Goal: Navigation & Orientation: Find specific page/section

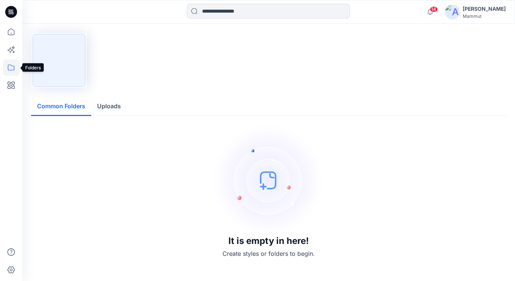
click at [10, 69] on icon at bounding box center [11, 67] width 16 height 16
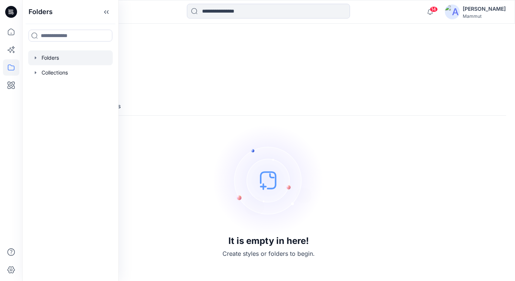
click at [50, 55] on div at bounding box center [70, 57] width 84 height 15
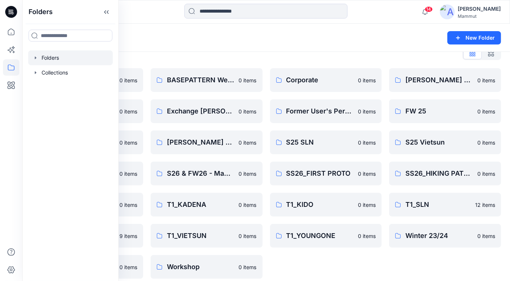
scroll to position [20, 0]
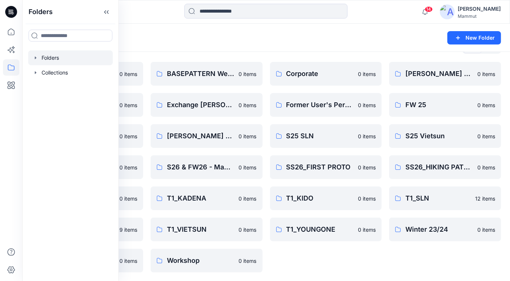
click at [296, 264] on div "Corporate 0 items Former User's Personal Zone 0 items S25 SLN 0 items SS26_FIRS…" at bounding box center [326, 167] width 112 height 210
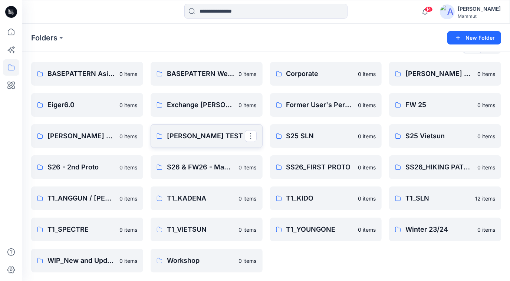
click at [203, 137] on p "[PERSON_NAME] TEST" at bounding box center [206, 136] width 78 height 10
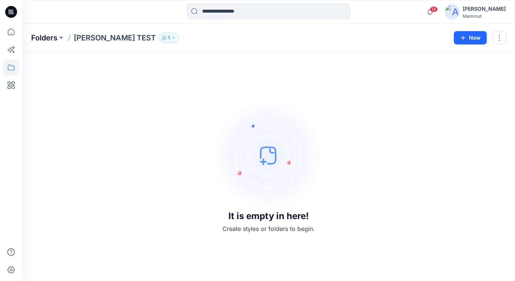
click at [46, 37] on p "Folders" at bounding box center [44, 38] width 26 height 10
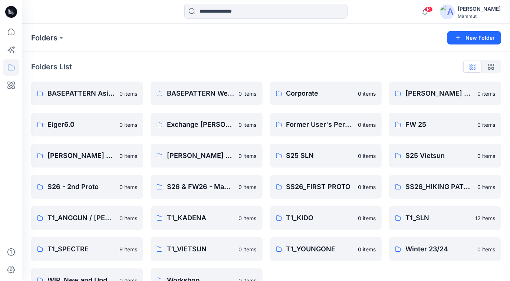
scroll to position [20, 0]
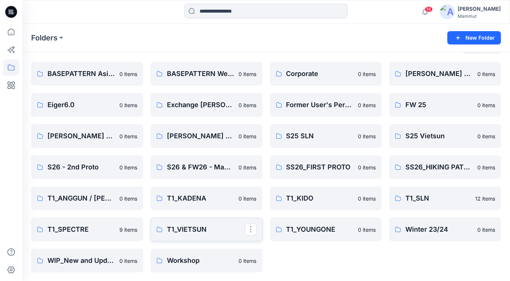
click at [185, 227] on p "T1_VIETSUN" at bounding box center [206, 229] width 78 height 10
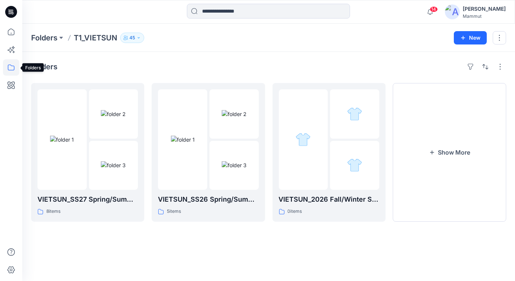
click at [7, 71] on icon at bounding box center [11, 67] width 16 height 16
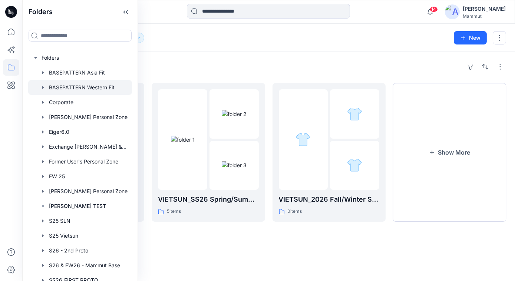
click at [86, 86] on div at bounding box center [80, 87] width 104 height 15
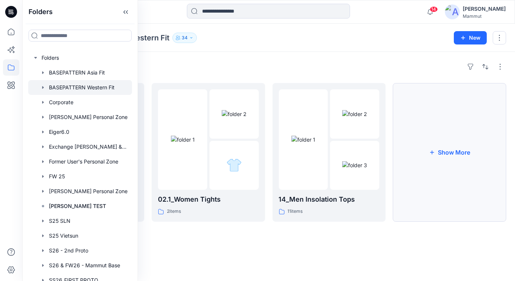
click at [437, 120] on button "Show More" at bounding box center [449, 152] width 113 height 139
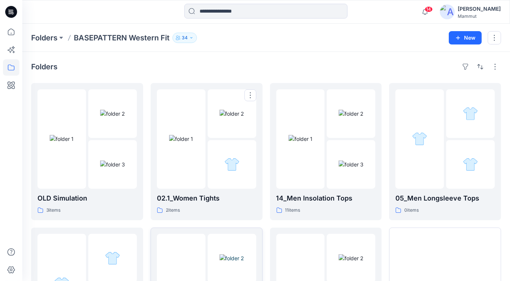
scroll to position [104, 0]
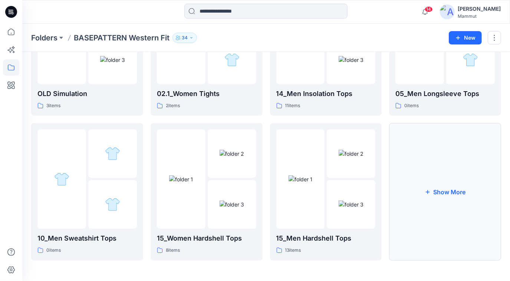
click at [469, 196] on button "Show More" at bounding box center [445, 191] width 112 height 137
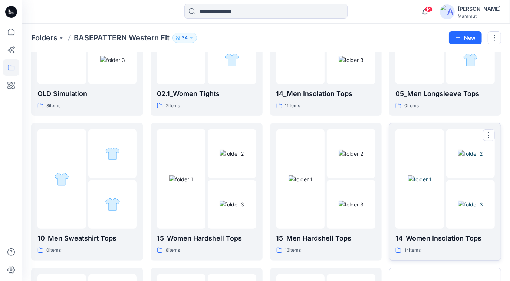
scroll to position [249, 0]
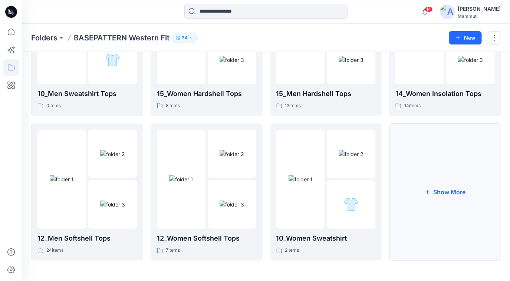
click at [444, 186] on button "Show More" at bounding box center [445, 191] width 112 height 137
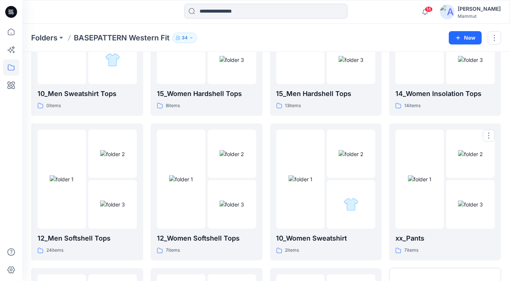
scroll to position [394, 0]
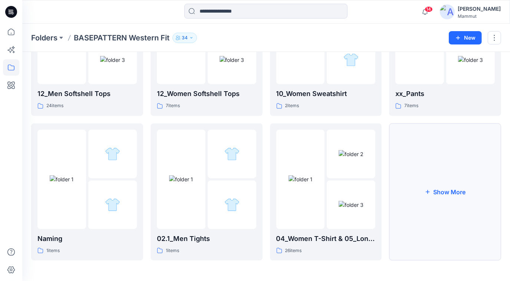
click at [444, 190] on button "Show More" at bounding box center [445, 191] width 112 height 137
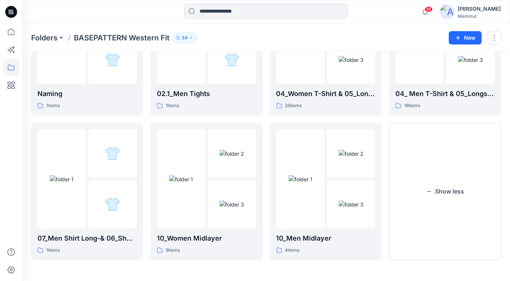
scroll to position [381, 0]
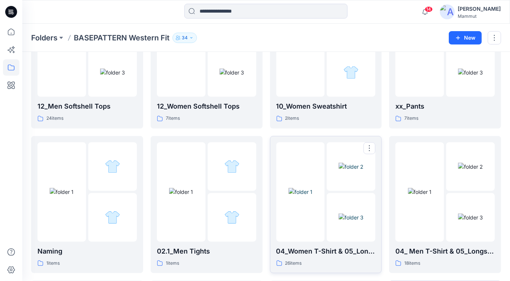
click at [352, 213] on img at bounding box center [350, 217] width 25 height 8
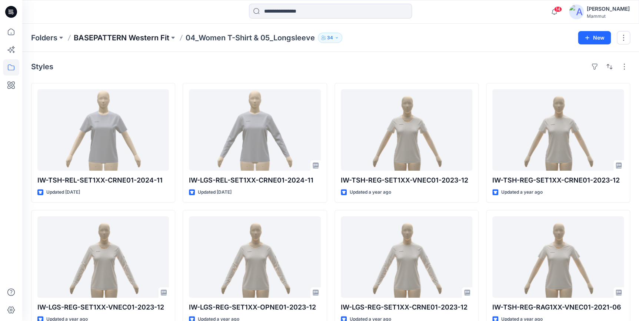
click at [134, 34] on p "BASEPATTERN Western Fit" at bounding box center [122, 38] width 96 height 10
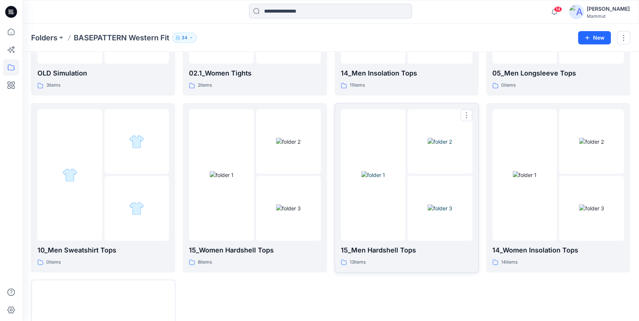
scroll to position [306, 0]
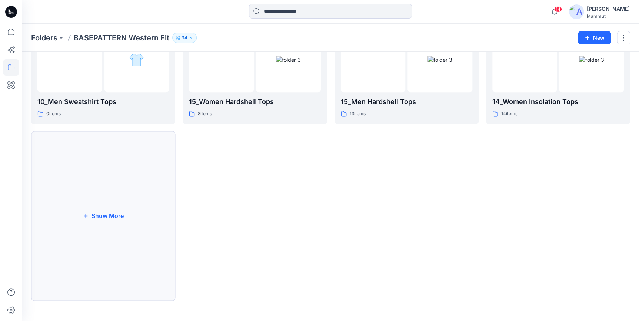
click at [121, 193] on button "Show More" at bounding box center [103, 217] width 144 height 170
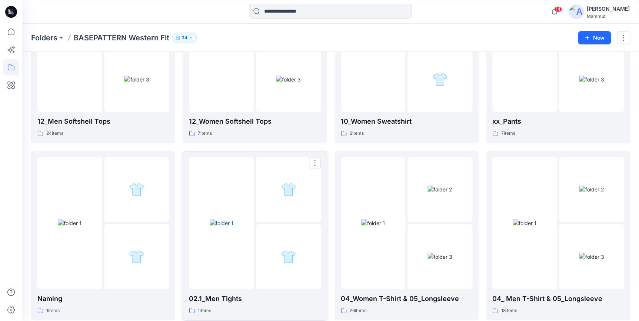
scroll to position [620, 0]
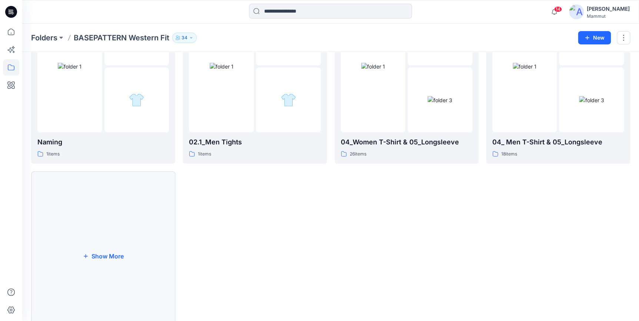
click at [94, 237] on button "Show More" at bounding box center [103, 256] width 144 height 170
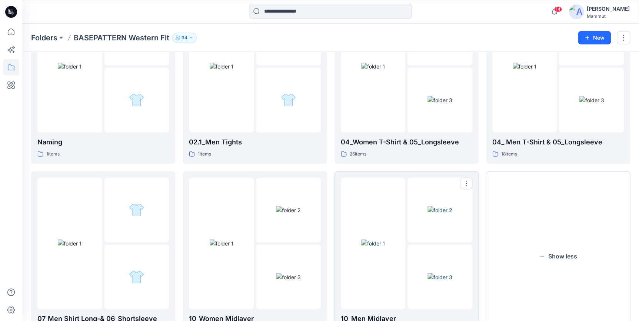
scroll to position [660, 0]
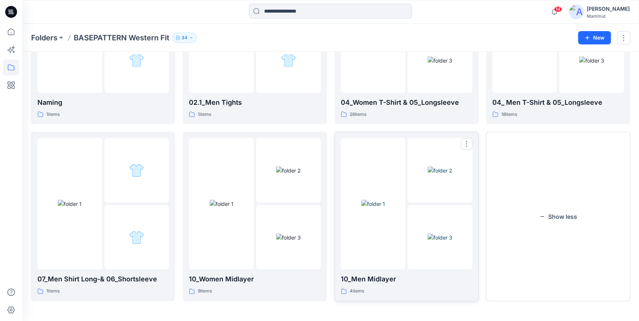
click at [385, 200] on img at bounding box center [373, 204] width 24 height 8
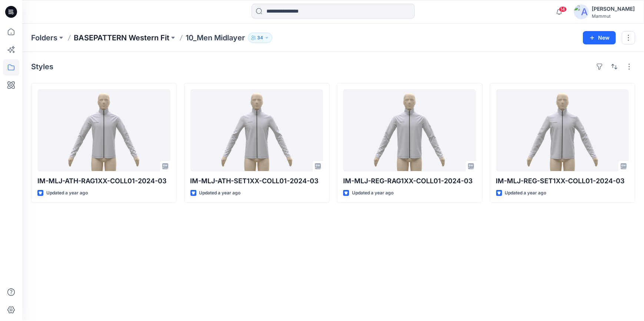
click at [139, 39] on p "BASEPATTERN Western Fit" at bounding box center [122, 38] width 96 height 10
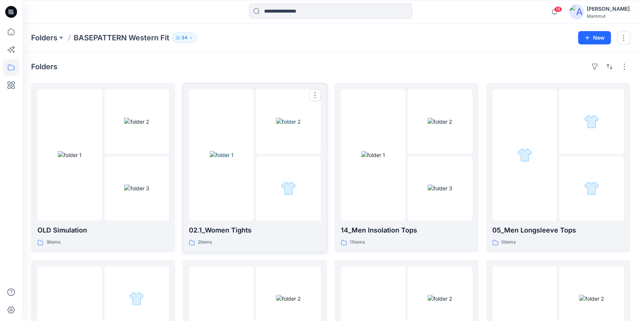
scroll to position [157, 0]
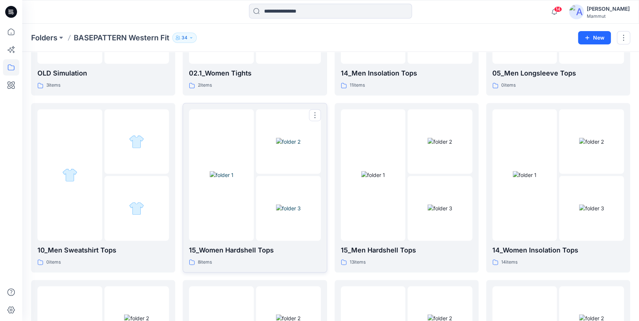
click at [296, 205] on img at bounding box center [288, 209] width 25 height 8
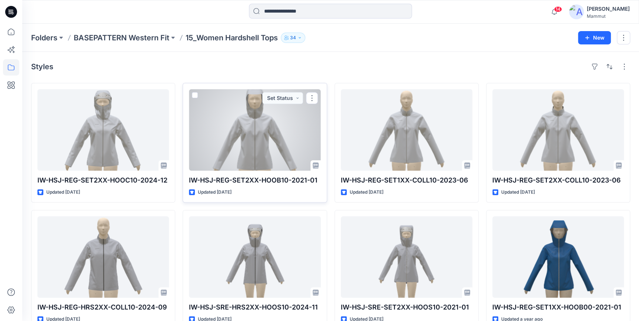
scroll to position [17, 0]
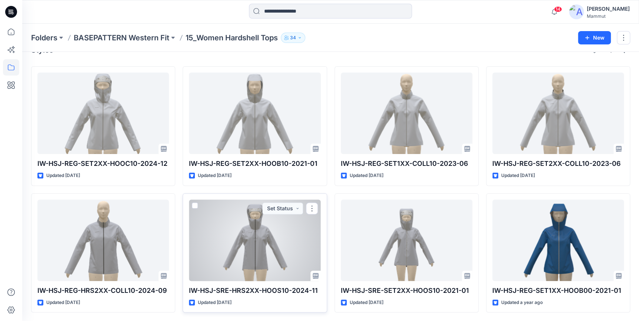
click at [246, 237] on div at bounding box center [255, 241] width 132 height 82
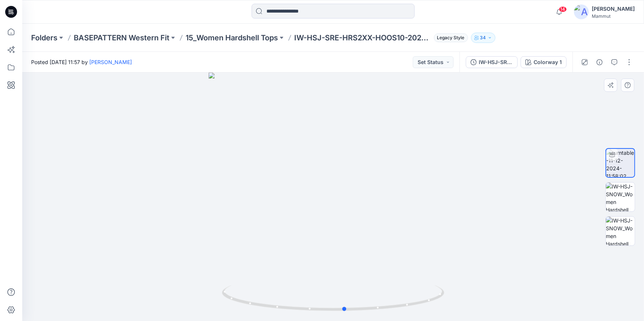
drag, startPoint x: 332, startPoint y: 309, endPoint x: 566, endPoint y: 288, distance: 235.1
click at [514, 281] on div at bounding box center [333, 197] width 622 height 249
drag, startPoint x: 352, startPoint y: 308, endPoint x: 411, endPoint y: 313, distance: 59.8
click at [411, 281] on icon at bounding box center [334, 299] width 224 height 28
click at [132, 33] on p "BASEPATTERN Western Fit" at bounding box center [122, 38] width 96 height 10
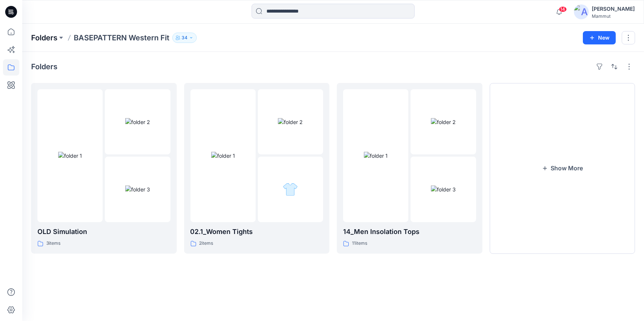
click at [42, 37] on p "Folders" at bounding box center [44, 38] width 26 height 10
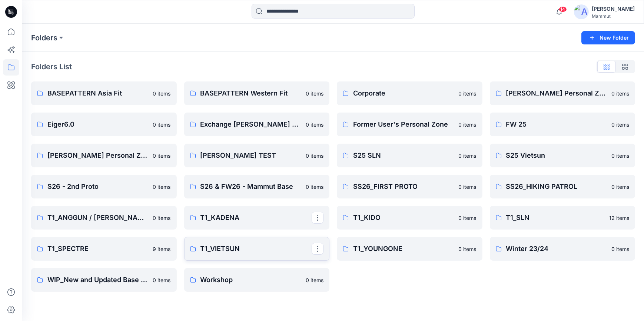
click at [202, 248] on p "T1_VIETSUN" at bounding box center [256, 249] width 112 height 10
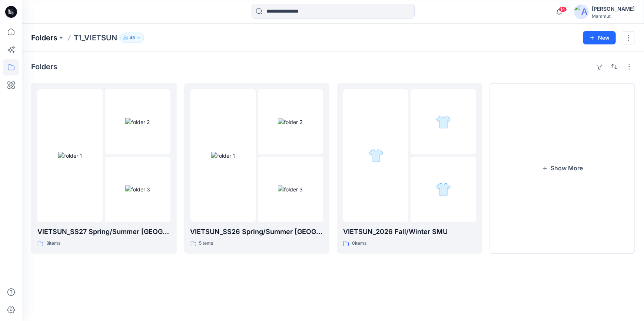
click at [44, 36] on p "Folders" at bounding box center [44, 38] width 26 height 10
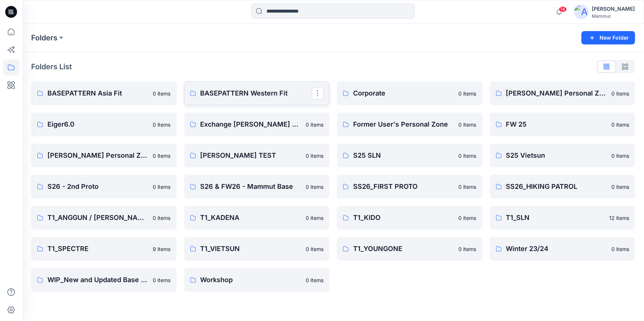
click at [251, 93] on p "BASEPATTERN Western Fit" at bounding box center [256, 93] width 112 height 10
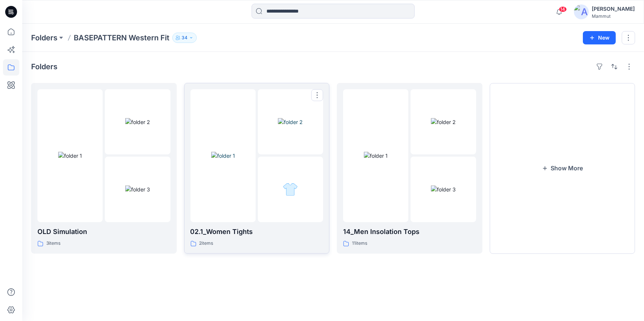
click at [221, 152] on img at bounding box center [223, 156] width 24 height 8
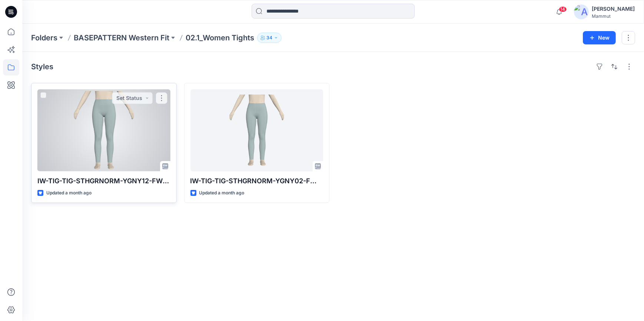
click at [152, 142] on div at bounding box center [103, 130] width 133 height 82
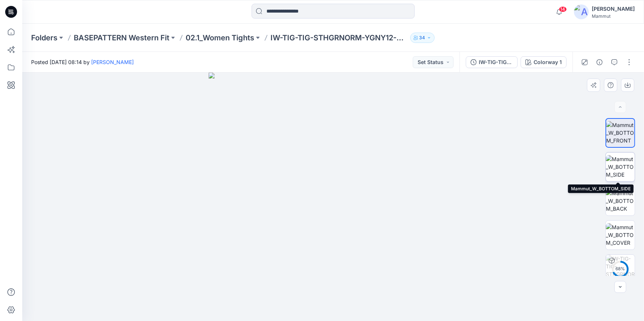
click at [514, 167] on img at bounding box center [620, 166] width 29 height 23
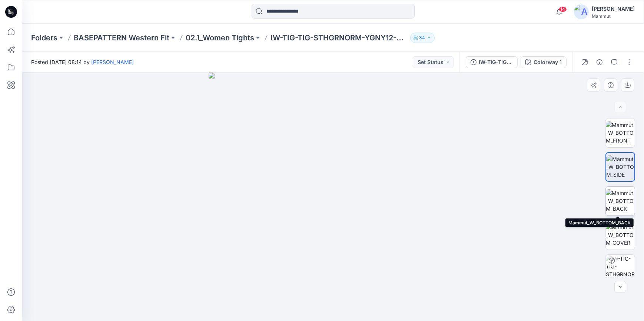
click at [514, 196] on img at bounding box center [620, 200] width 29 height 23
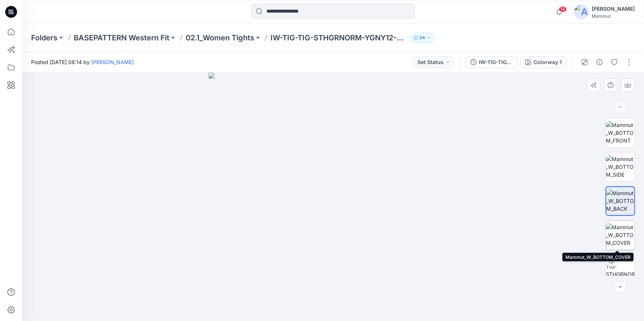
click at [514, 233] on img at bounding box center [620, 234] width 29 height 23
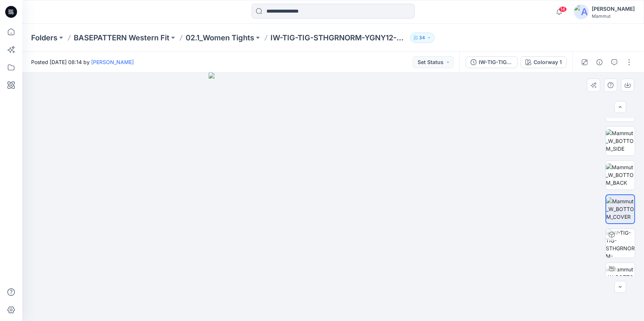
scroll to position [42, 0]
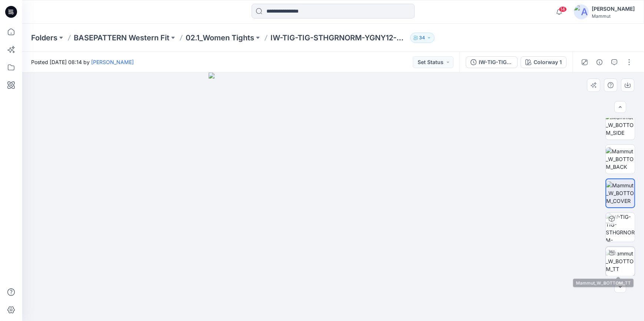
click at [514, 258] on div at bounding box center [612, 253] width 12 height 12
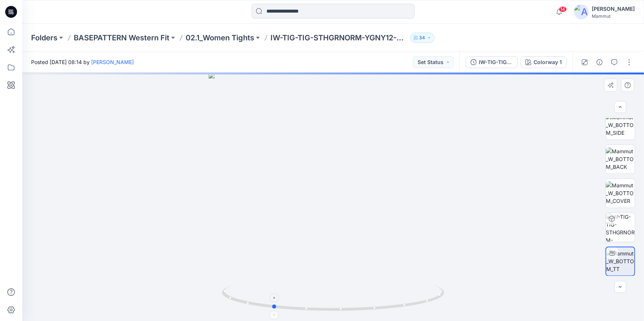
drag, startPoint x: 332, startPoint y: 311, endPoint x: 271, endPoint y: 304, distance: 61.1
click at [271, 281] on icon at bounding box center [334, 299] width 224 height 28
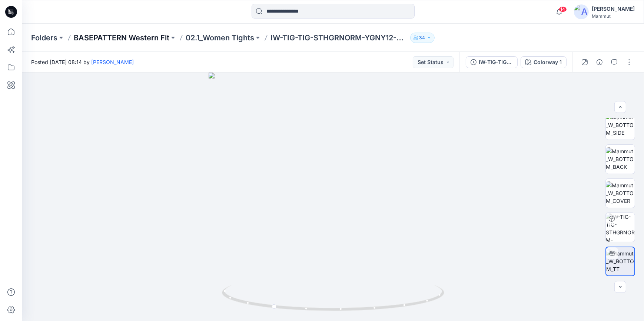
click at [118, 40] on p "BASEPATTERN Western Fit" at bounding box center [122, 38] width 96 height 10
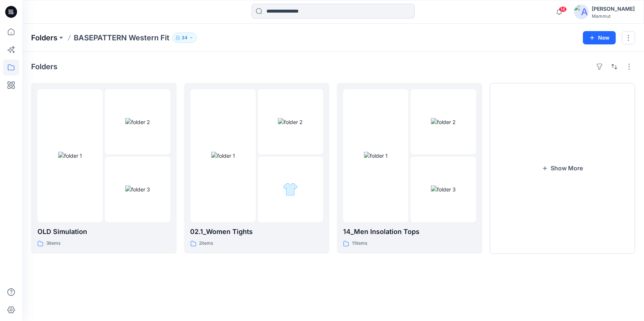
click at [50, 35] on p "Folders" at bounding box center [44, 38] width 26 height 10
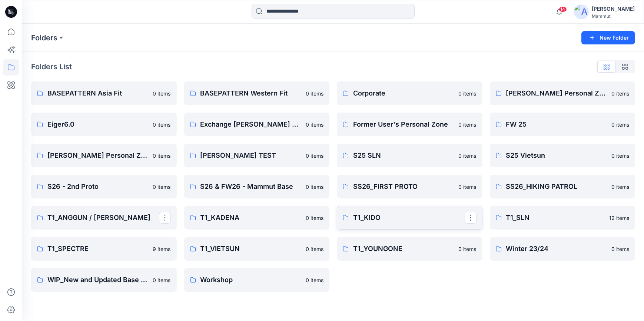
click at [381, 218] on p "T1_KIDO" at bounding box center [409, 218] width 112 height 10
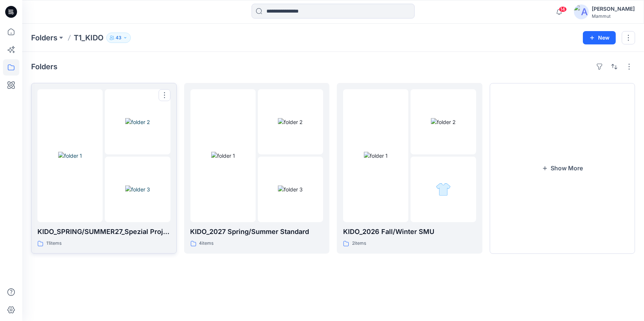
click at [142, 126] on img at bounding box center [137, 122] width 25 height 8
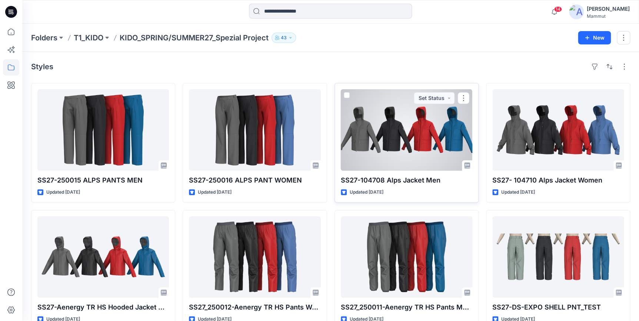
click at [386, 141] on div at bounding box center [407, 130] width 132 height 82
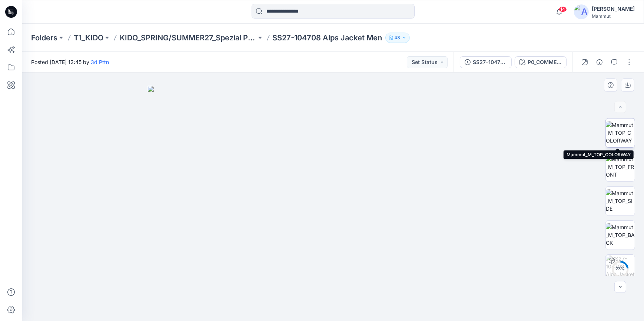
click at [514, 136] on img at bounding box center [620, 132] width 29 height 23
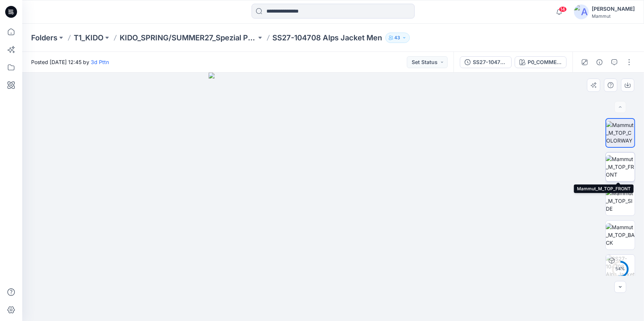
click at [514, 164] on img at bounding box center [620, 166] width 29 height 23
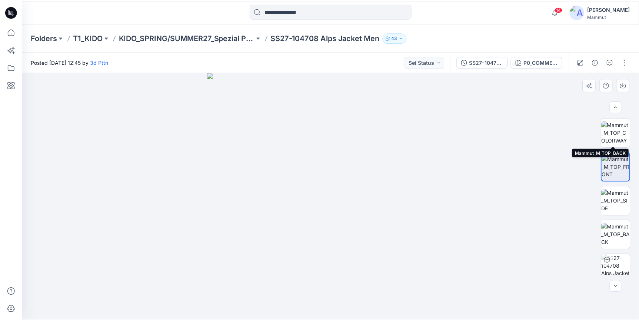
scroll to position [145, 0]
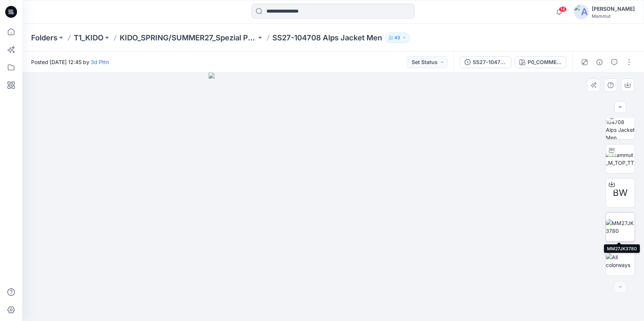
click at [514, 222] on img at bounding box center [620, 227] width 29 height 16
click at [514, 260] on img at bounding box center [620, 261] width 29 height 16
click at [514, 10] on div "[PERSON_NAME]" at bounding box center [613, 8] width 43 height 9
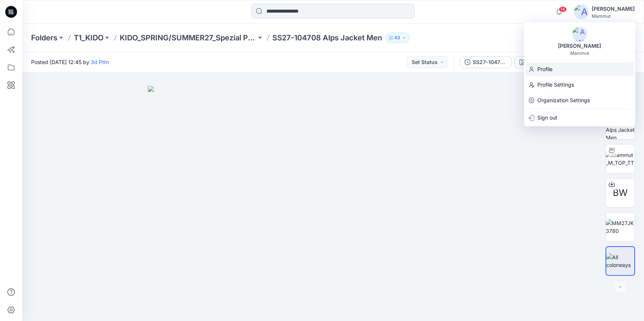
click at [514, 70] on div "Profile" at bounding box center [579, 69] width 108 height 14
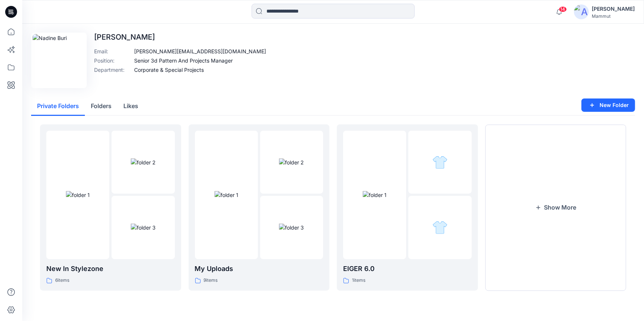
click at [514, 15] on div "Mammut" at bounding box center [613, 16] width 43 height 6
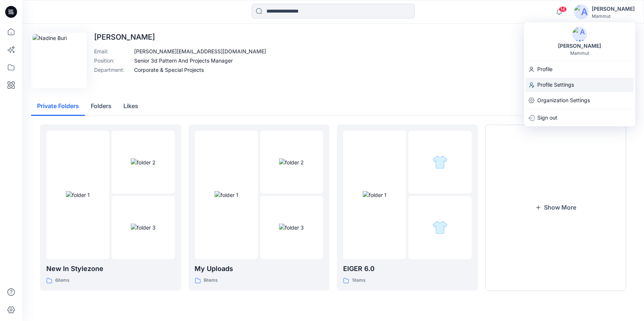
click at [514, 84] on p "Profile Settings" at bounding box center [555, 85] width 37 height 14
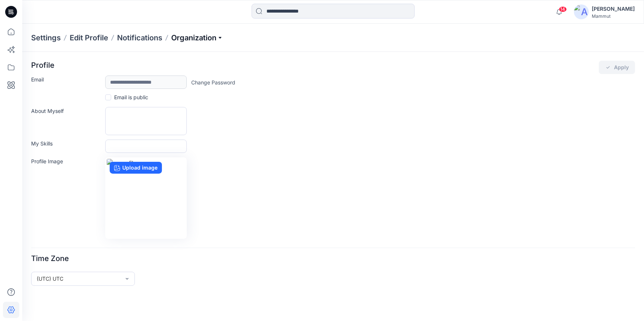
click at [210, 35] on p "Organization" at bounding box center [197, 38] width 52 height 10
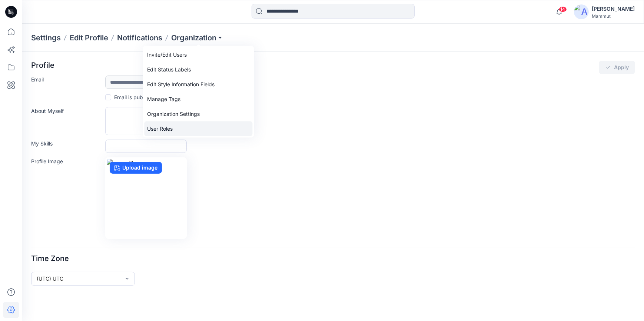
click at [162, 126] on link "User Roles" at bounding box center [198, 129] width 108 height 15
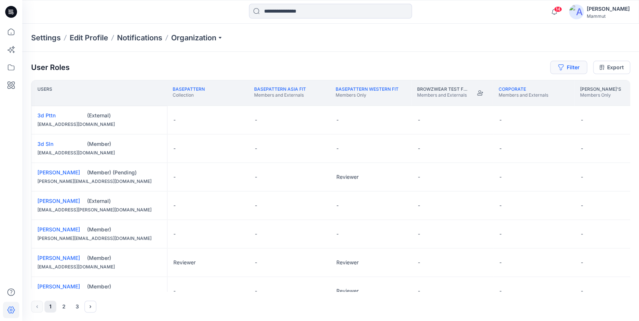
click at [514, 69] on button "Filter" at bounding box center [568, 67] width 37 height 13
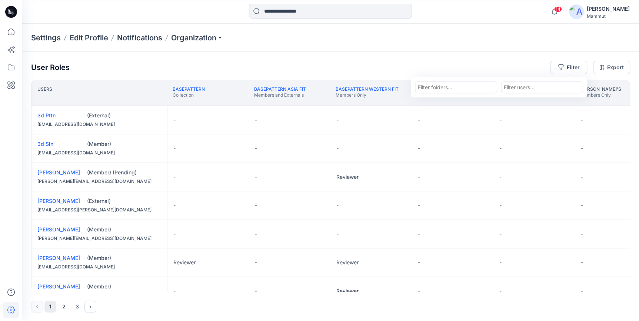
click at [514, 83] on div at bounding box center [542, 87] width 76 height 9
type input "****"
click at [514, 101] on p "[PERSON_NAME]" at bounding box center [539, 106] width 43 height 10
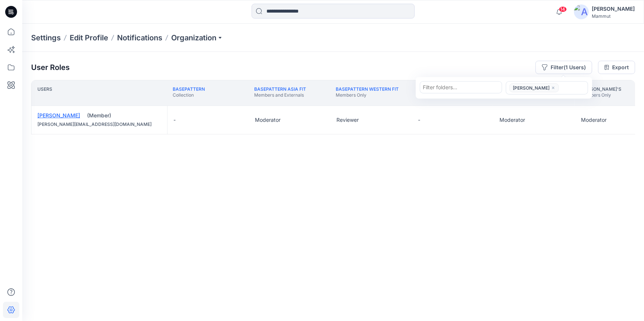
click at [59, 115] on link "[PERSON_NAME]" at bounding box center [58, 115] width 43 height 6
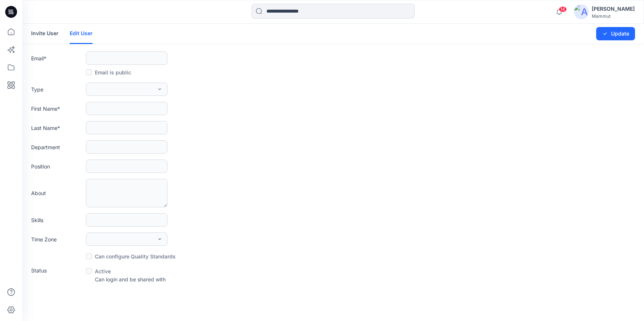
type input "**********"
type input "******"
type input "**********"
type input "******"
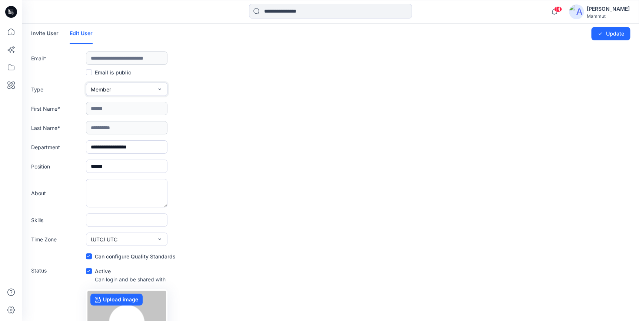
click at [157, 87] on icon "button" at bounding box center [160, 89] width 6 height 6
click at [111, 136] on button "Admin" at bounding box center [126, 136] width 79 height 15
click at [514, 33] on button "Update" at bounding box center [610, 33] width 39 height 13
click at [514, 34] on button "Update" at bounding box center [610, 33] width 39 height 13
click at [49, 33] on link "Invite User" at bounding box center [44, 33] width 27 height 19
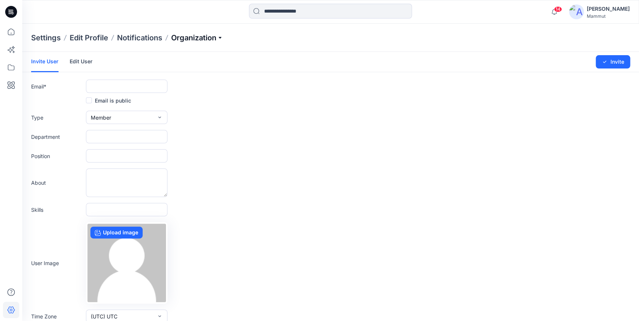
click at [191, 36] on p "Organization" at bounding box center [197, 38] width 52 height 10
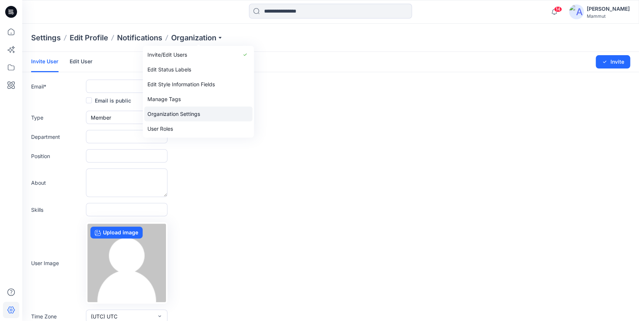
click at [185, 115] on link "Organization Settings" at bounding box center [198, 114] width 108 height 15
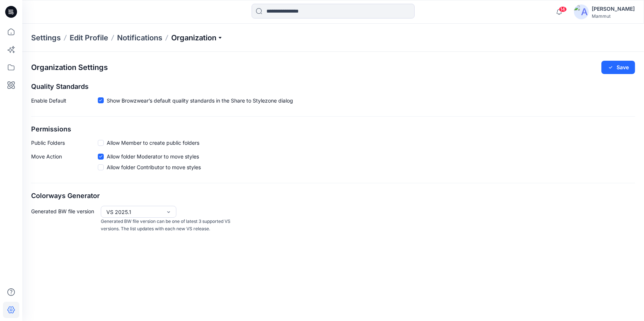
click at [204, 34] on p "Organization" at bounding box center [197, 38] width 52 height 10
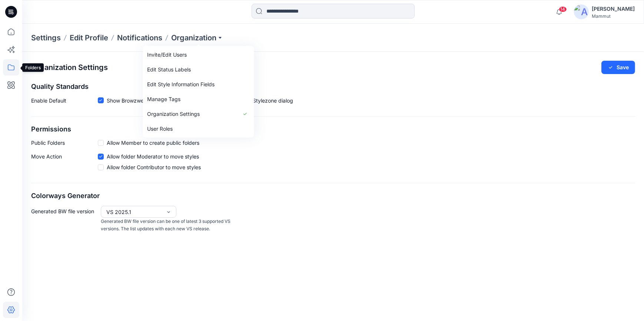
click at [10, 68] on icon at bounding box center [11, 67] width 16 height 16
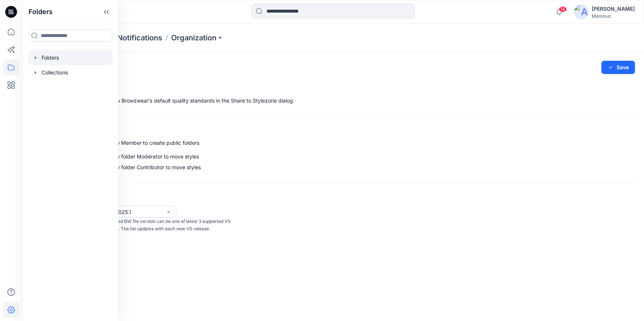
click at [61, 60] on div at bounding box center [70, 57] width 84 height 15
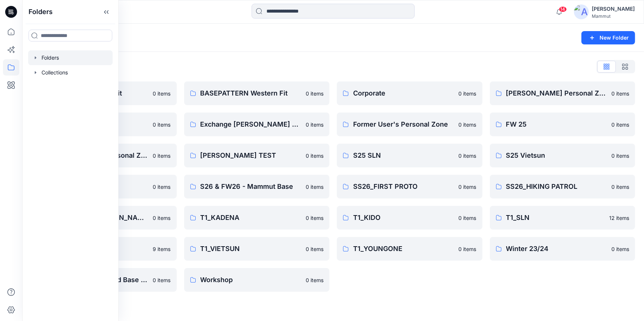
click at [380, 279] on div "Corporate 0 items Former User's Personal Zone 0 items S25 SLN 0 items SS26_FIRS…" at bounding box center [410, 187] width 146 height 210
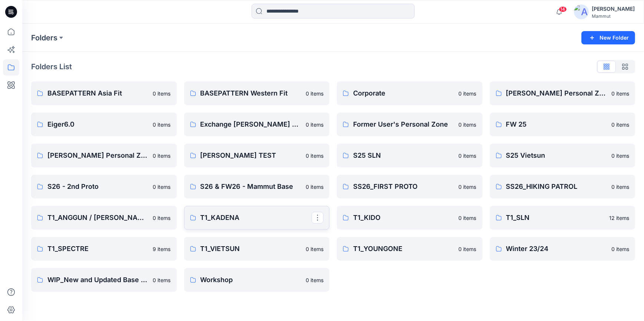
click at [275, 216] on p "T1_KADENA" at bounding box center [256, 218] width 112 height 10
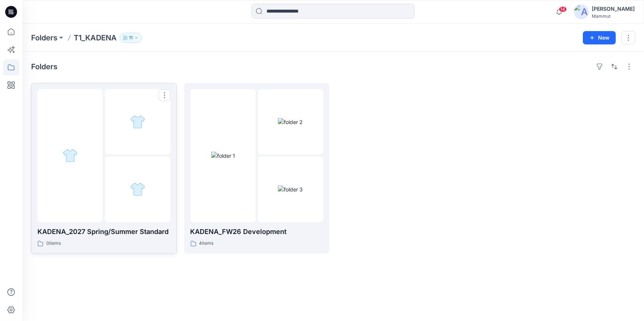
click at [124, 152] on div at bounding box center [137, 121] width 65 height 65
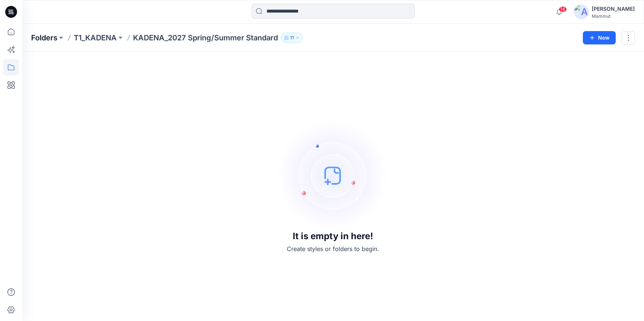
click at [52, 42] on p "Folders" at bounding box center [44, 38] width 26 height 10
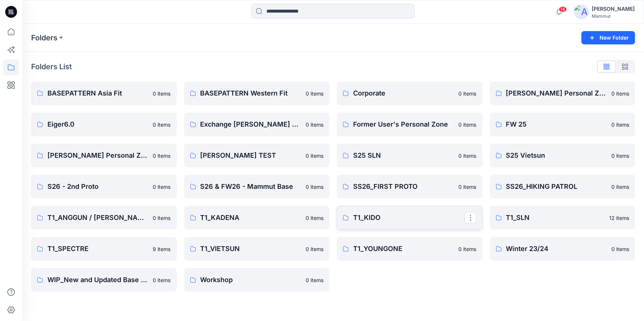
click at [384, 219] on p "T1_KIDO" at bounding box center [409, 218] width 112 height 10
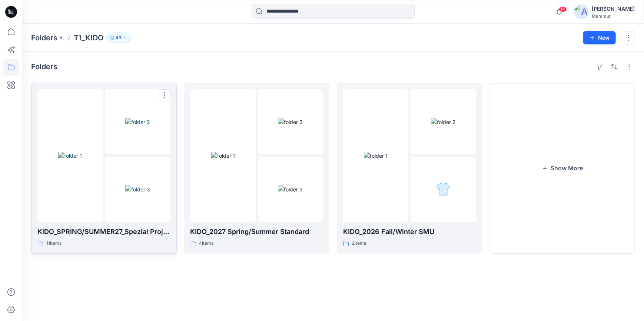
click at [129, 188] on img at bounding box center [137, 190] width 25 height 8
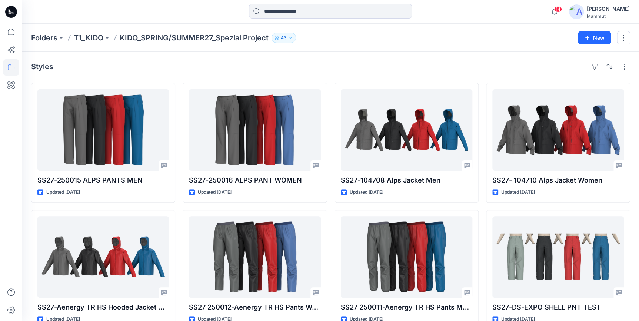
scroll to position [143, 0]
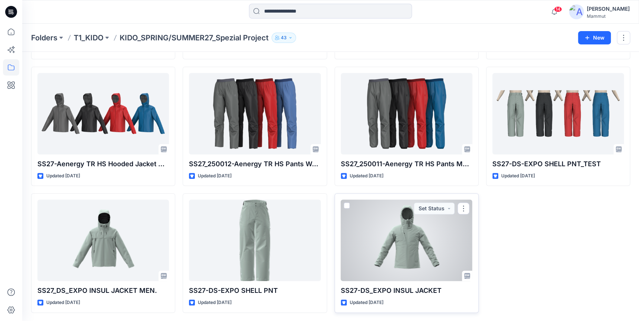
click at [408, 252] on div at bounding box center [407, 241] width 132 height 82
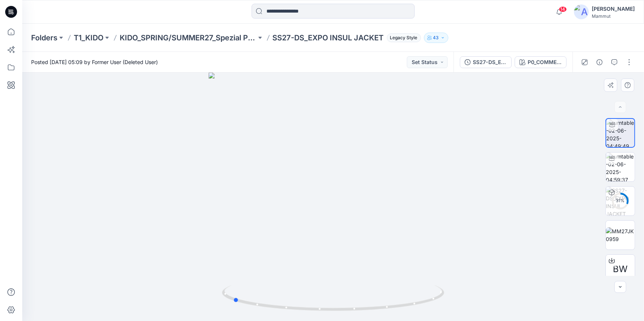
drag, startPoint x: 365, startPoint y: 251, endPoint x: 264, endPoint y: 263, distance: 101.3
click at [264, 263] on div at bounding box center [333, 197] width 622 height 249
click at [514, 167] on img at bounding box center [620, 167] width 29 height 29
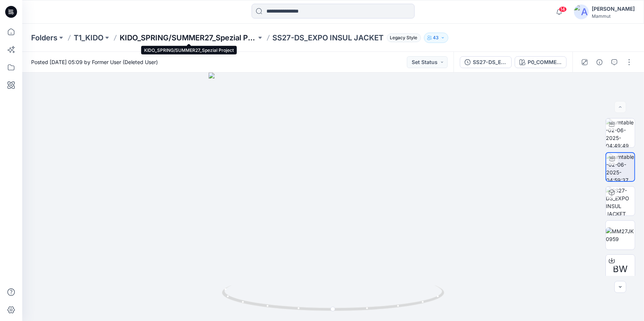
click at [151, 36] on p "KIDO_SPRING/SUMMER27_Spezial Project" at bounding box center [188, 38] width 137 height 10
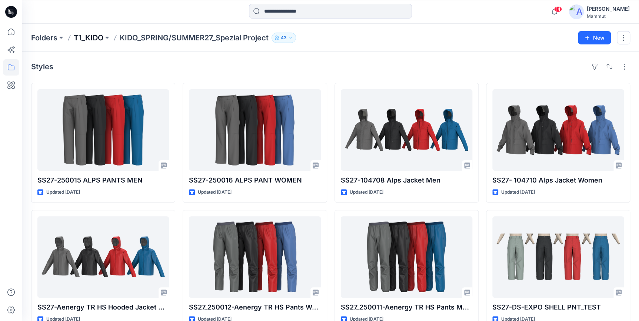
click at [83, 36] on p "T1_KIDO" at bounding box center [89, 38] width 30 height 10
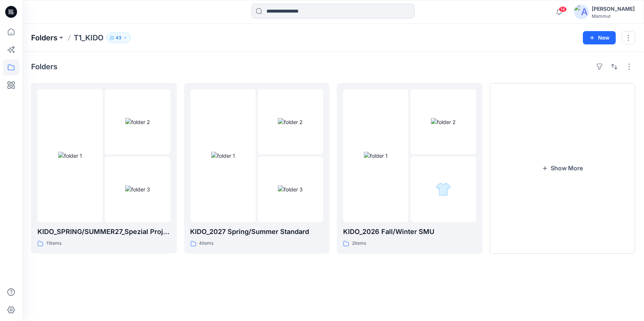
click at [46, 34] on p "Folders" at bounding box center [44, 38] width 26 height 10
